Goal: Navigation & Orientation: Find specific page/section

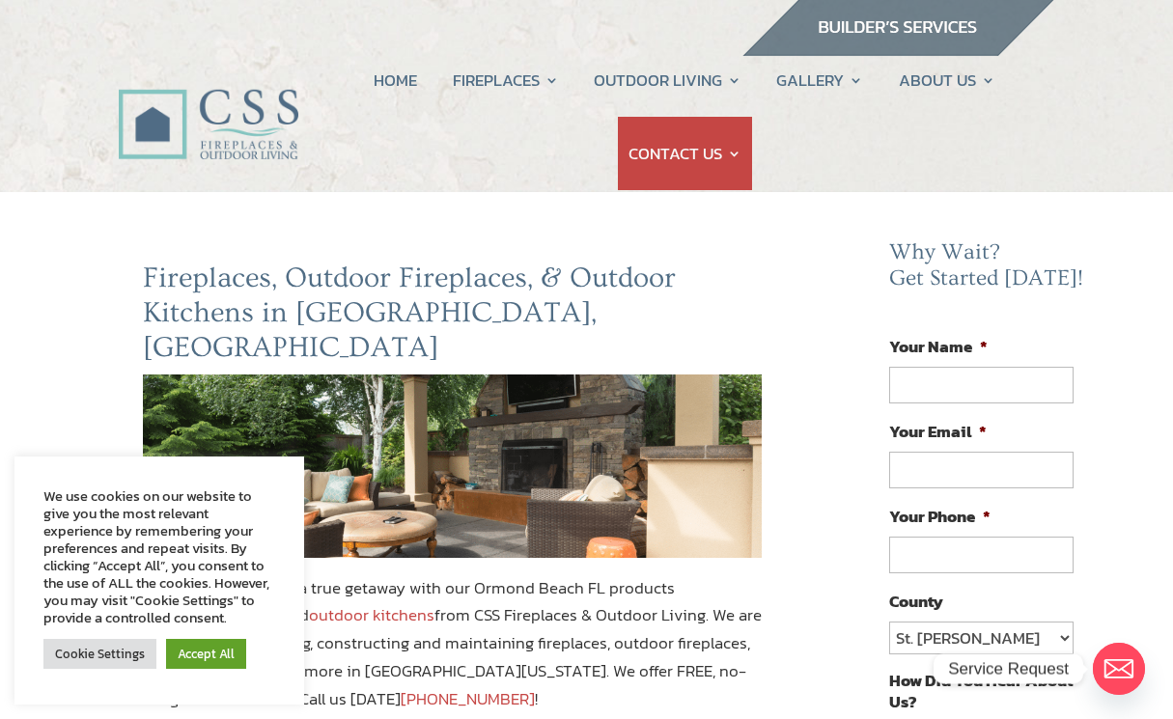
click at [209, 650] on link "Accept All" at bounding box center [206, 654] width 80 height 30
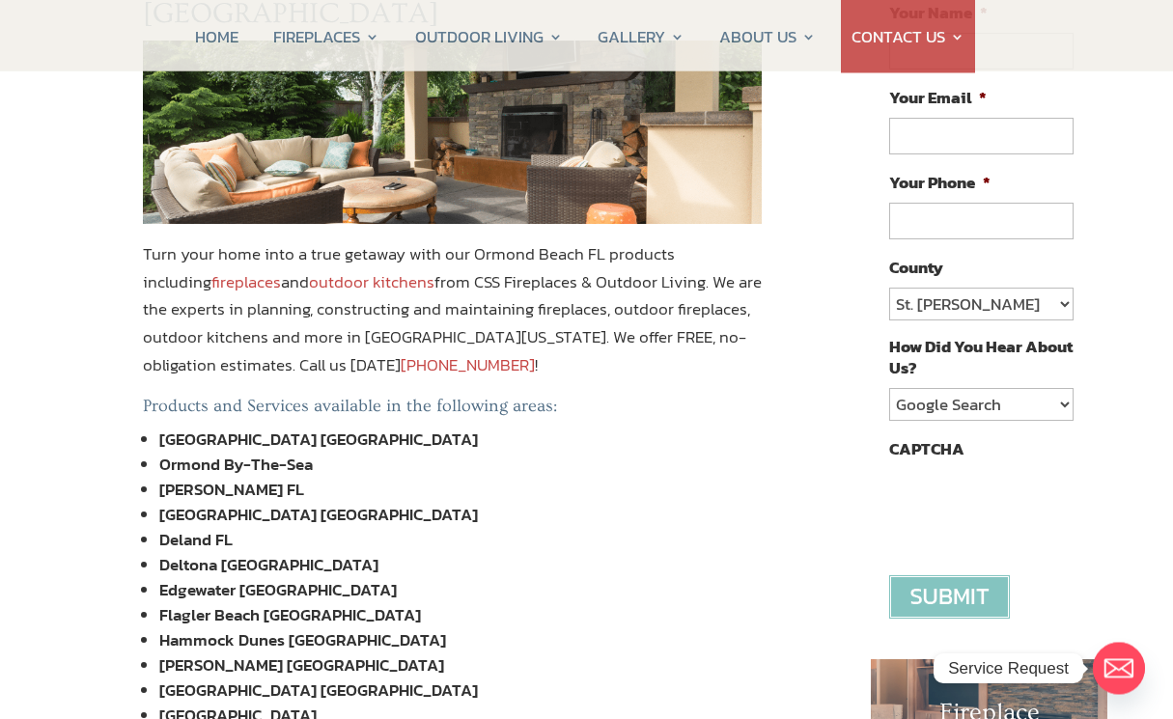
scroll to position [384, 0]
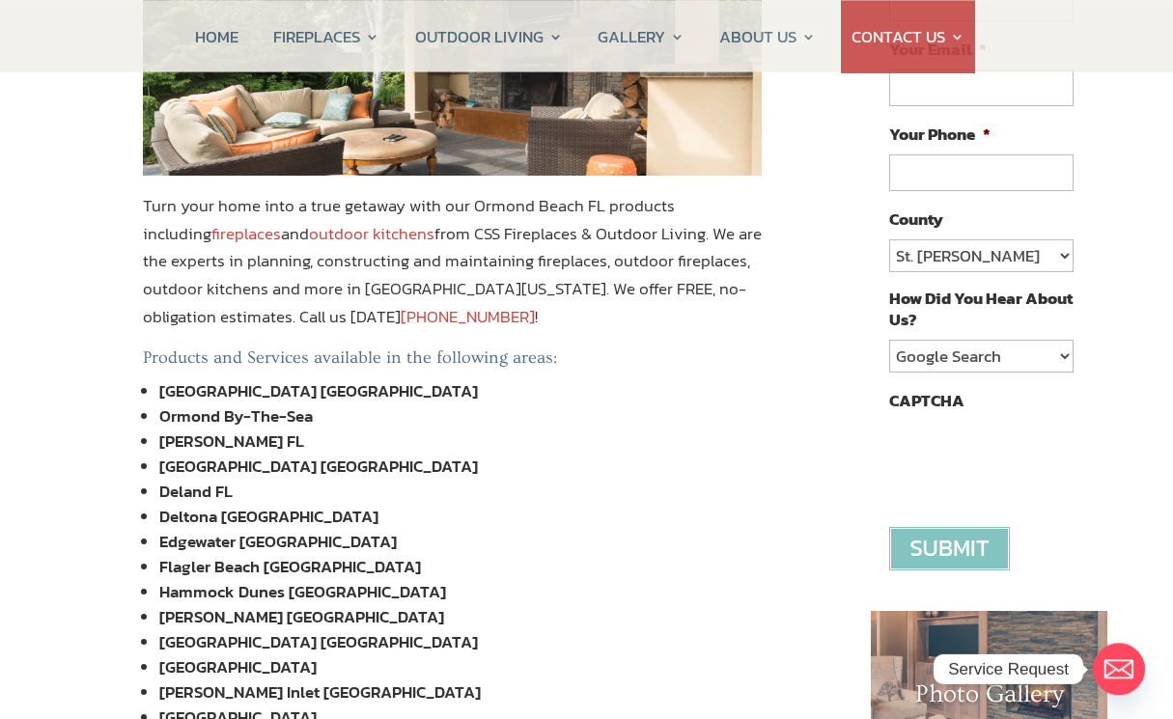
click at [966, 670] on h1 "Fireplace Photo Gallery" at bounding box center [989, 685] width 160 height 70
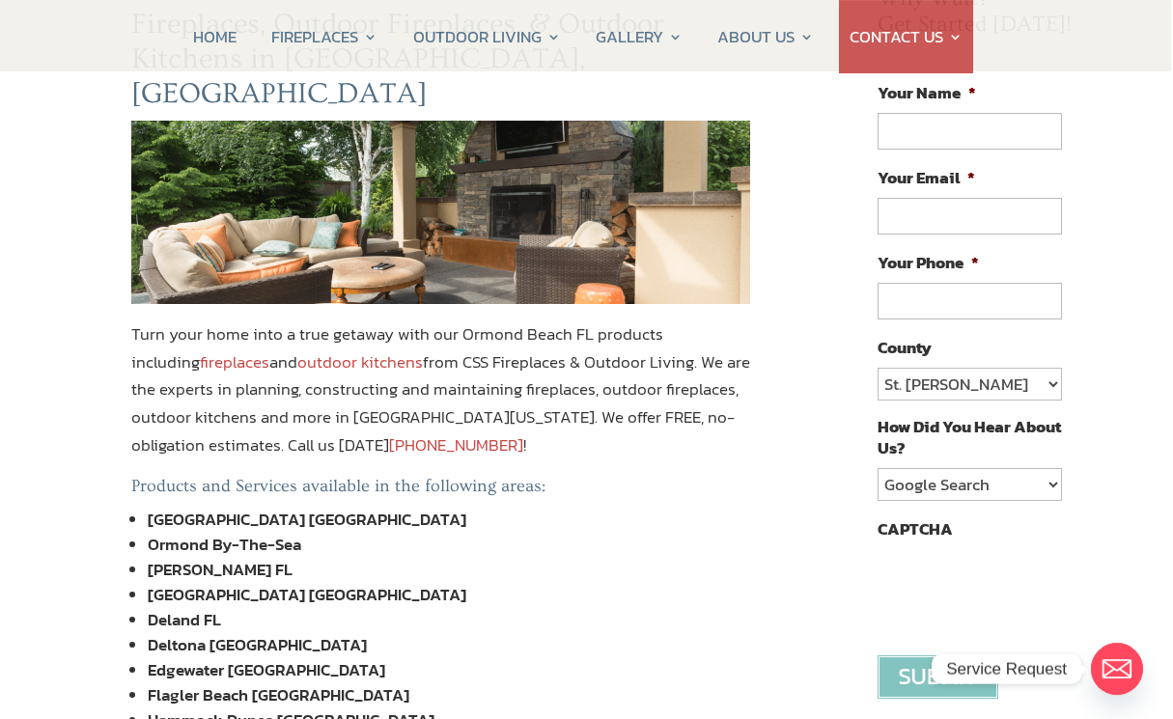
scroll to position [0, 10]
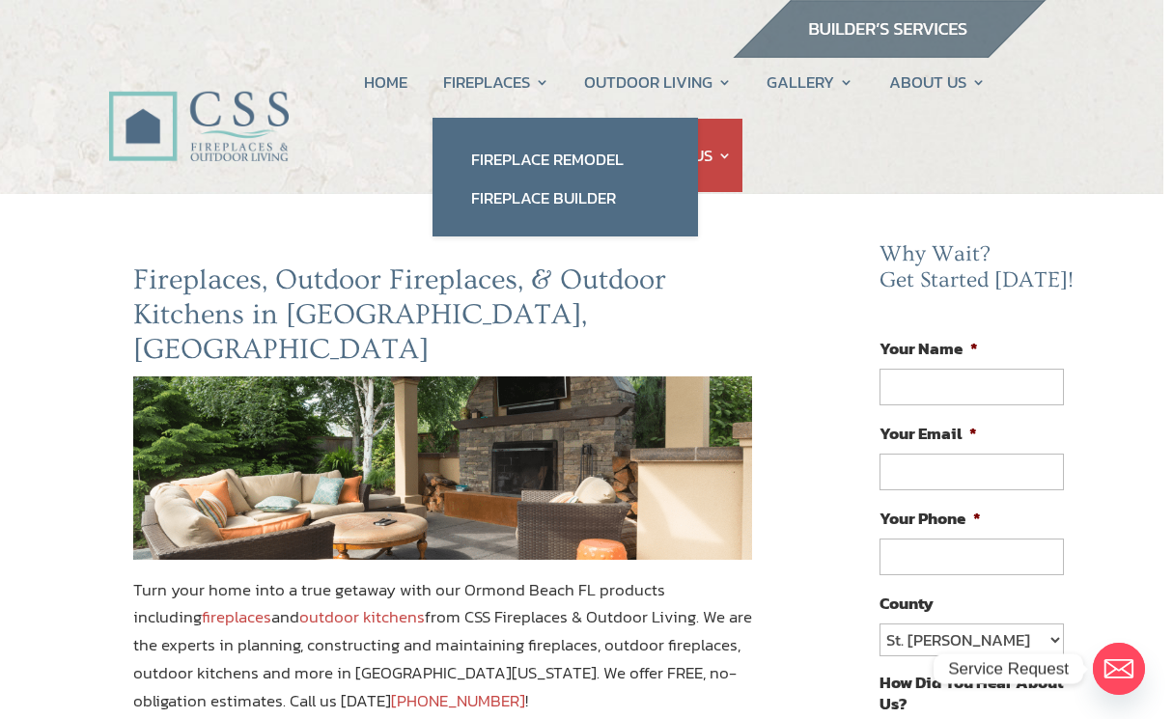
click at [593, 191] on link "Fireplace Builder" at bounding box center [565, 198] width 227 height 39
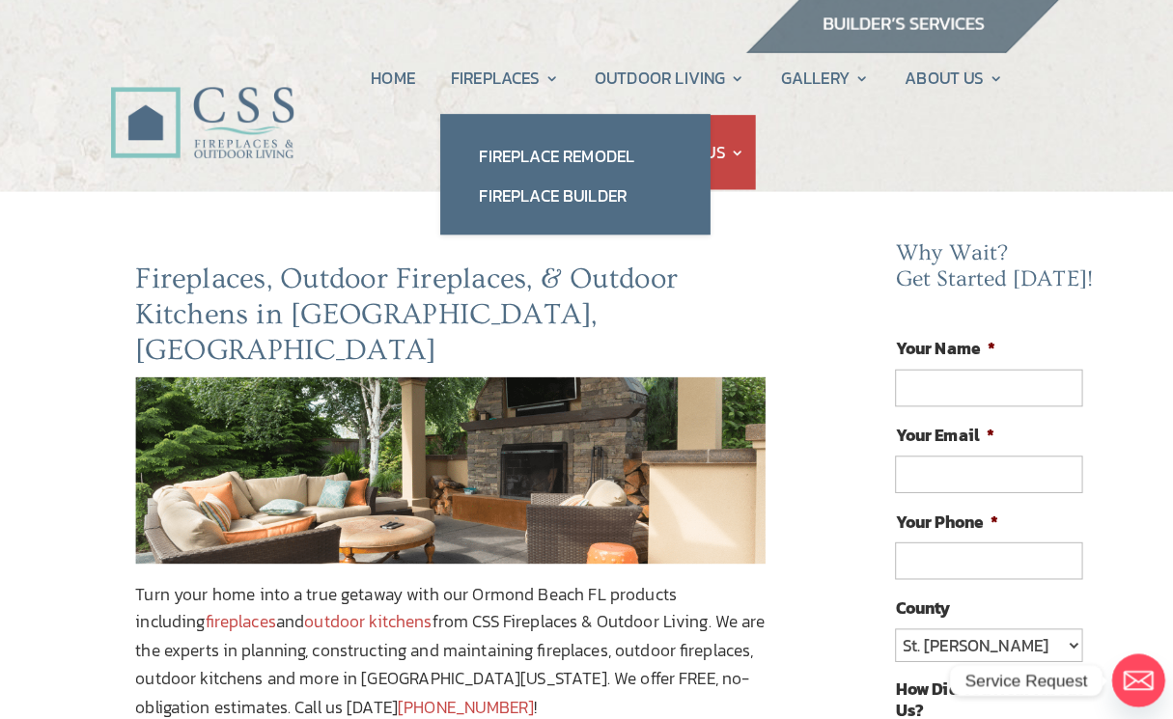
scroll to position [7, 10]
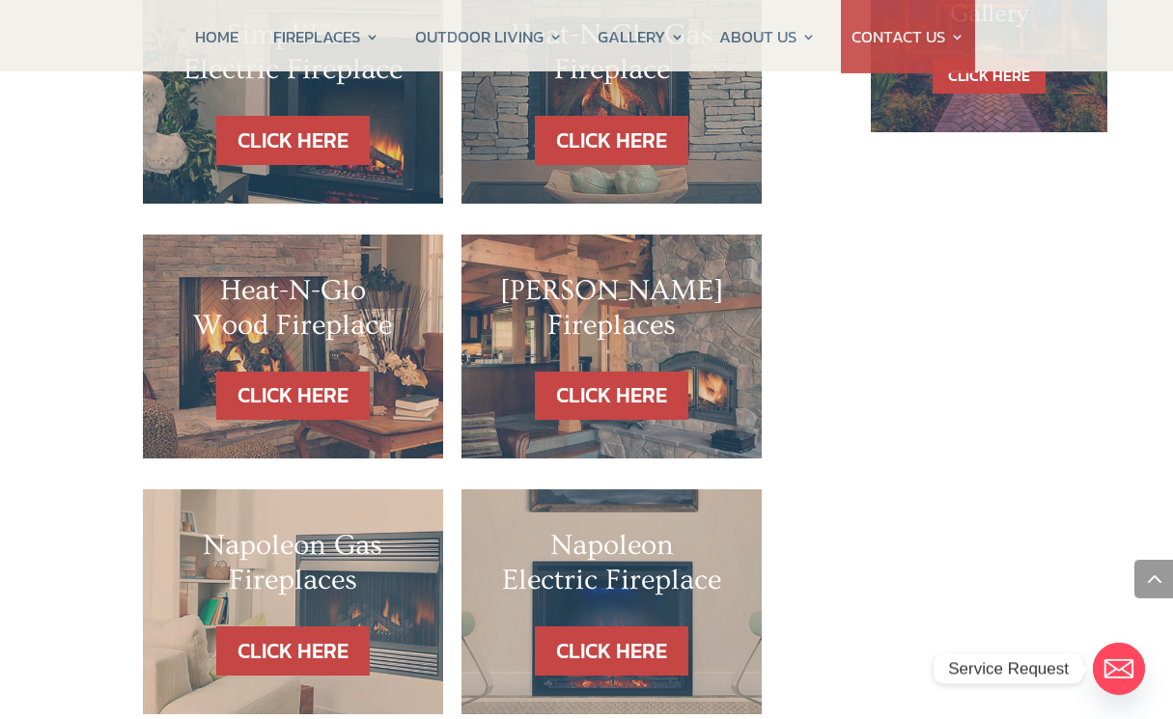
scroll to position [1527, 0]
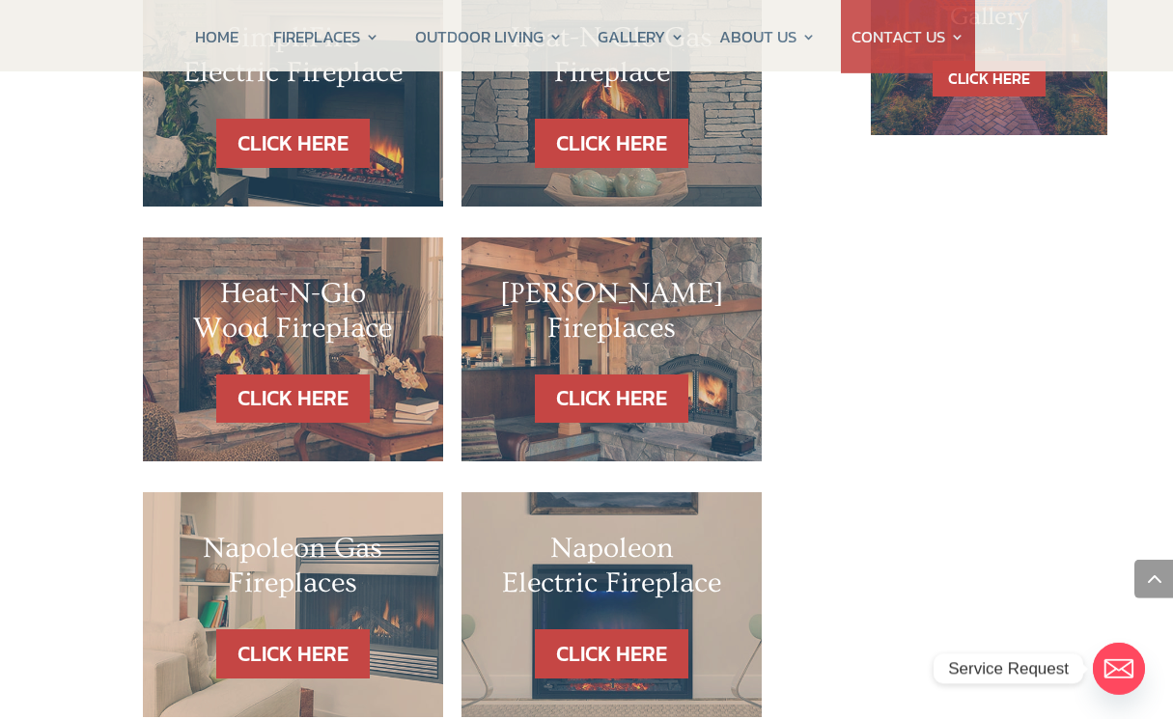
click at [610, 276] on h2 "Napoleon Wood Fireplaces" at bounding box center [611, 315] width 223 height 79
click at [646, 237] on div "Napoleon Wood Fireplaces CLICK HERE" at bounding box center [611, 349] width 300 height 225
click at [617, 276] on h2 "Napoleon Wood Fireplaces" at bounding box center [611, 315] width 223 height 79
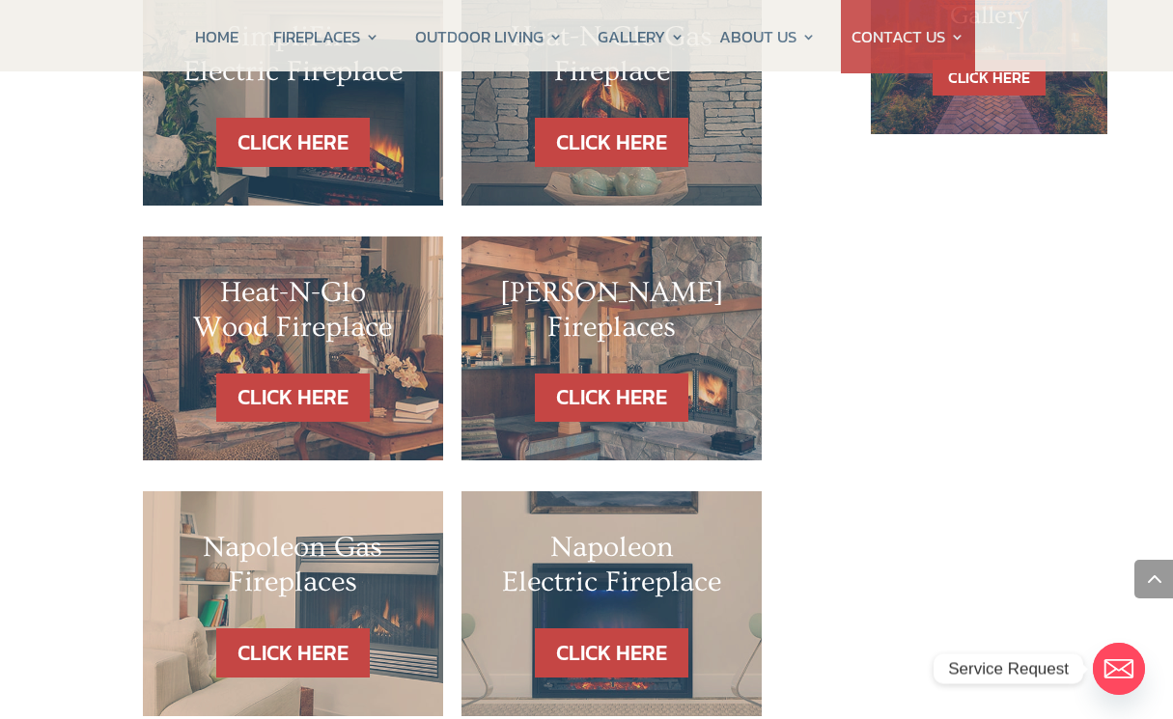
click at [619, 374] on link "CLICK HERE" at bounding box center [611, 398] width 153 height 49
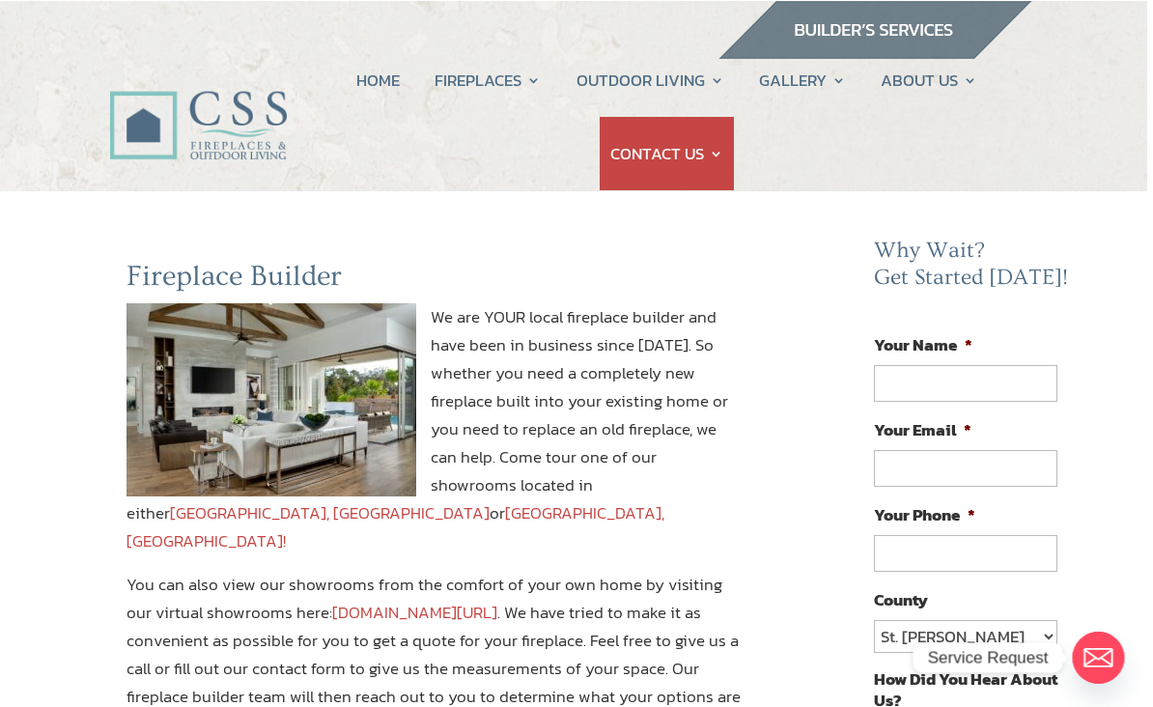
scroll to position [0, 6]
